Goal: Task Accomplishment & Management: Complete application form

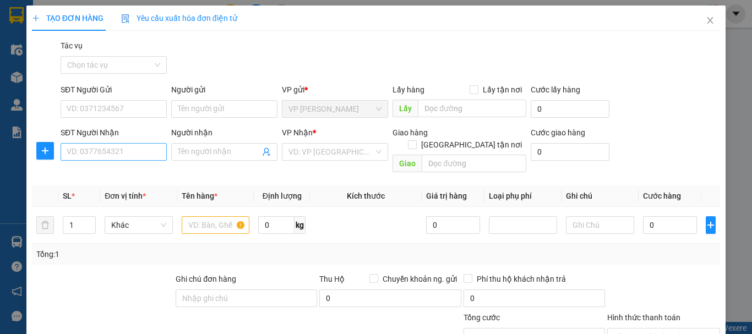
scroll to position [55, 0]
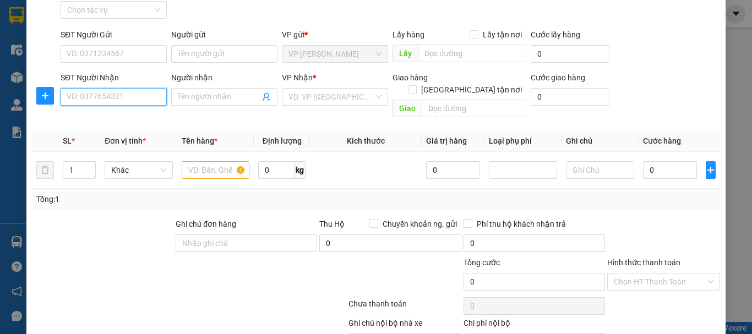
click at [99, 91] on input "SĐT Người Nhận" at bounding box center [114, 97] width 106 height 18
click at [97, 117] on div "0983077389 - cô lien" at bounding box center [113, 119] width 92 height 12
type input "0983077389"
type input "cô lien"
checkbox input "true"
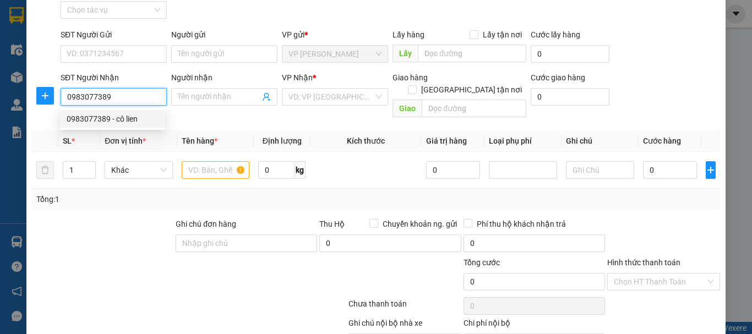
type input "141 [PERSON_NAME]"
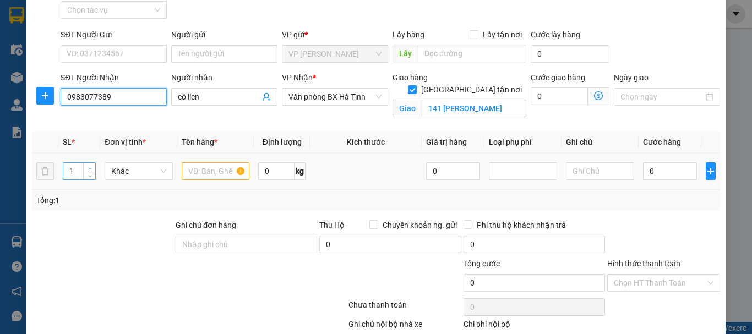
type input "0983077389"
click at [89, 168] on icon "up" at bounding box center [89, 168] width 3 height 2
type input "5"
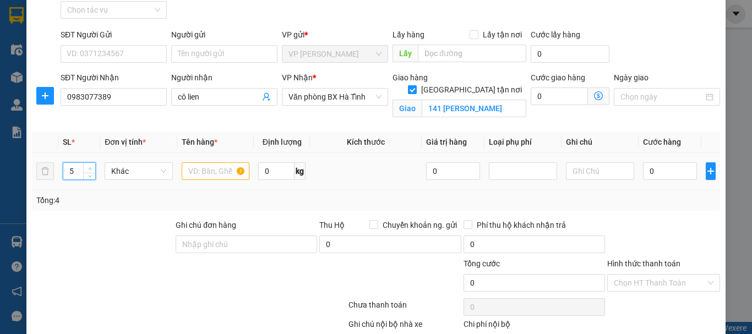
click at [89, 168] on icon "up" at bounding box center [89, 168] width 3 height 2
click at [210, 173] on input "text" at bounding box center [216, 171] width 68 height 18
type input "5k"
click at [643, 172] on input "0" at bounding box center [670, 171] width 54 height 18
type input "2"
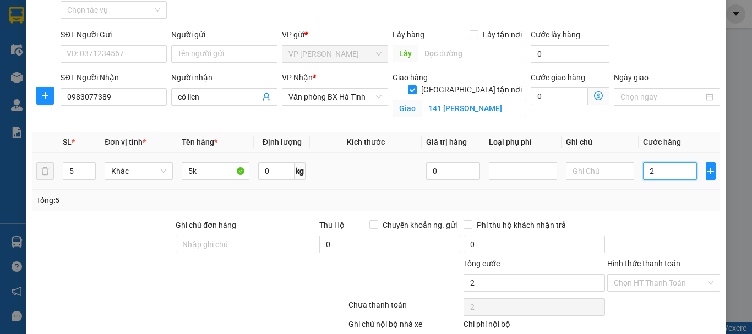
type input "2"
type input "20"
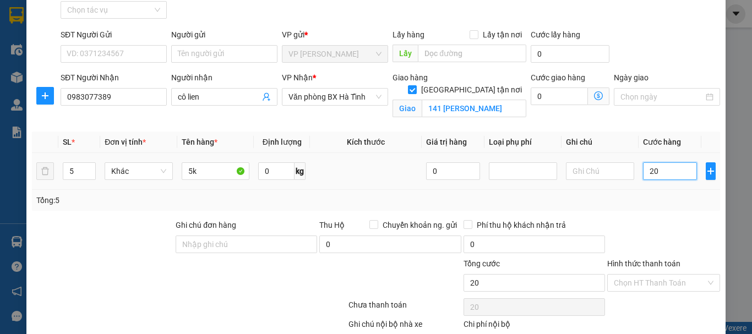
type input "200"
type input "2.000"
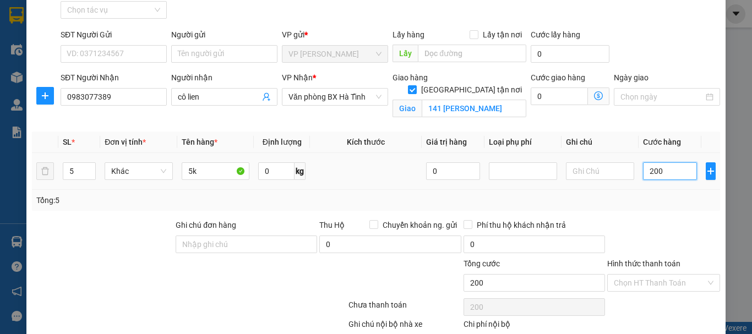
type input "2.000"
type input "20.000"
type input "200.000"
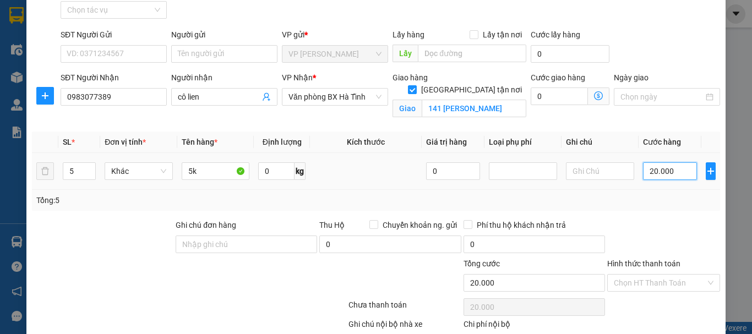
type input "200.000"
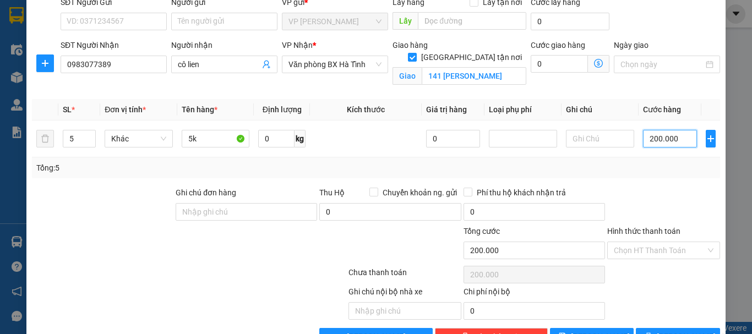
scroll to position [121, 0]
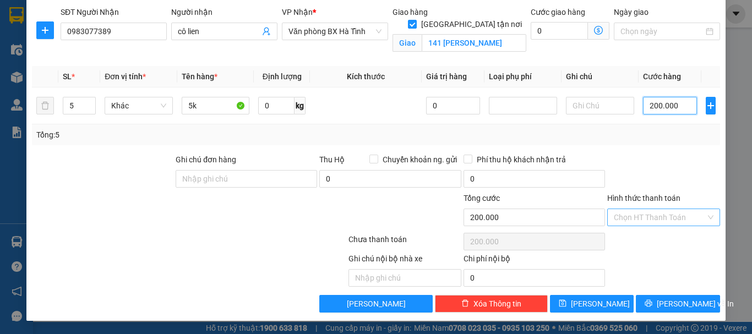
type input "200.000"
click at [646, 217] on input "Hình thức thanh toán" at bounding box center [660, 217] width 92 height 17
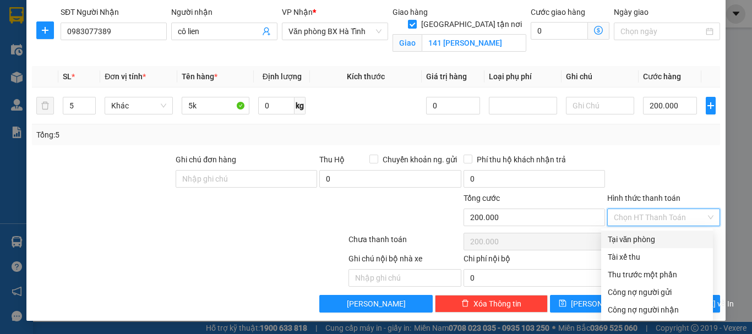
click at [639, 242] on div "Tại văn phòng" at bounding box center [657, 239] width 99 height 12
type input "0"
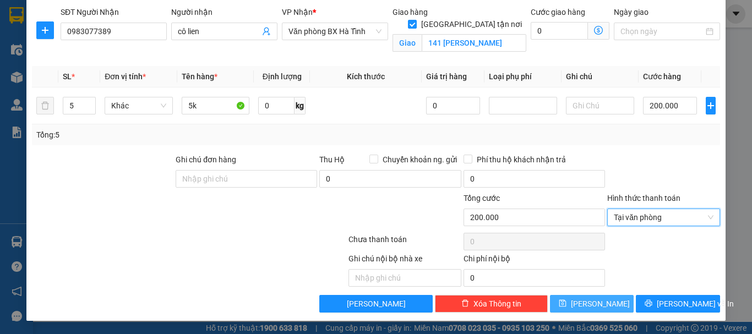
click at [602, 303] on button "[PERSON_NAME]" at bounding box center [592, 304] width 84 height 18
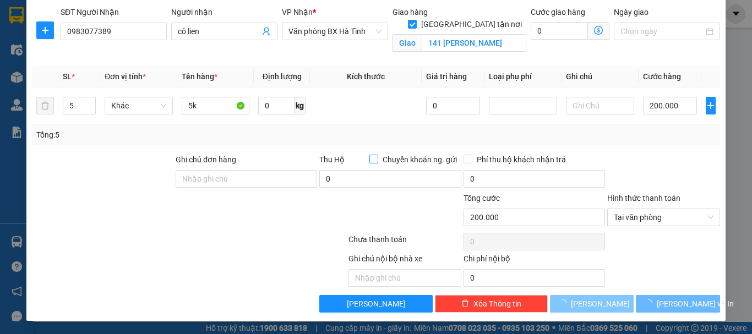
checkbox input "false"
type input "1"
type input "0"
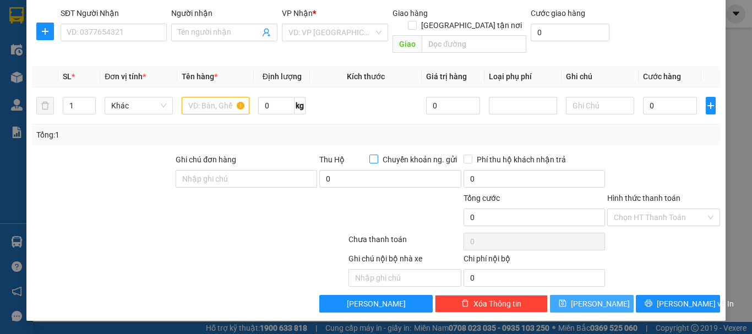
scroll to position [107, 0]
